Goal: Check status: Check status

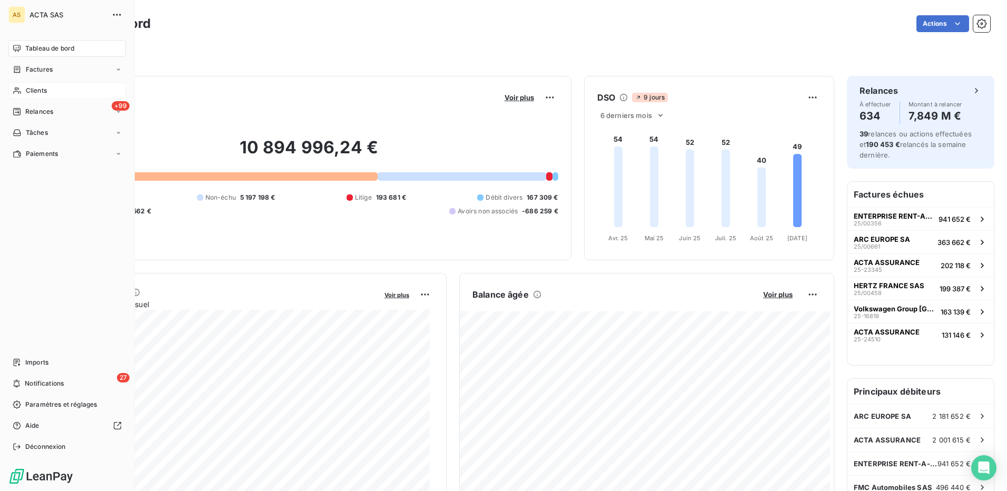
click at [31, 90] on span "Clients" at bounding box center [36, 90] width 21 height 9
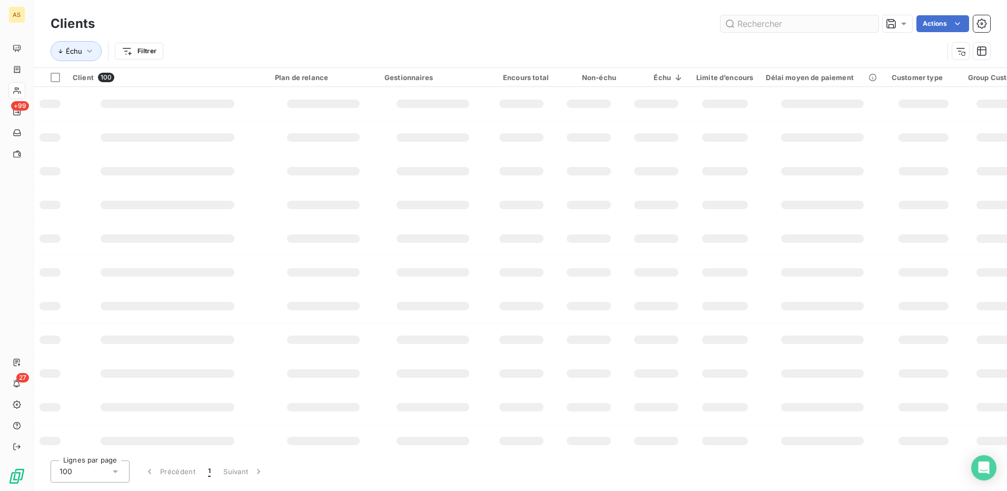
click at [749, 25] on input "text" at bounding box center [800, 23] width 158 height 17
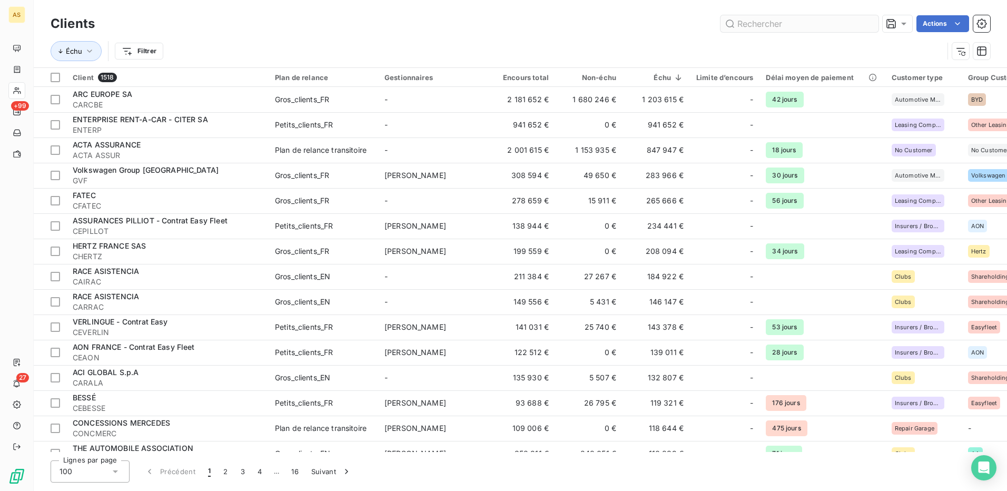
type input "e"
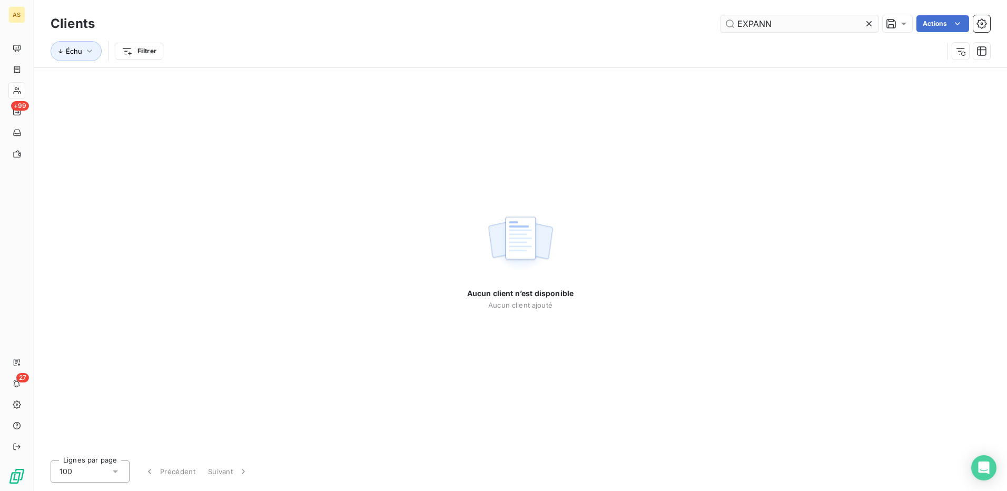
click at [763, 24] on input "EXPANN" at bounding box center [800, 23] width 158 height 17
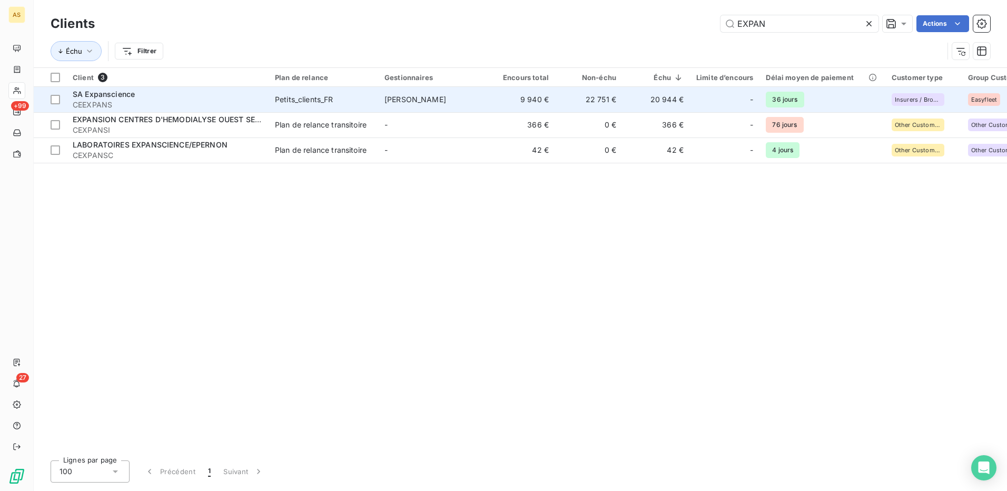
type input "EXPAN"
click at [113, 102] on span "CEEXPANS" at bounding box center [168, 105] width 190 height 11
